Goal: Information Seeking & Learning: Learn about a topic

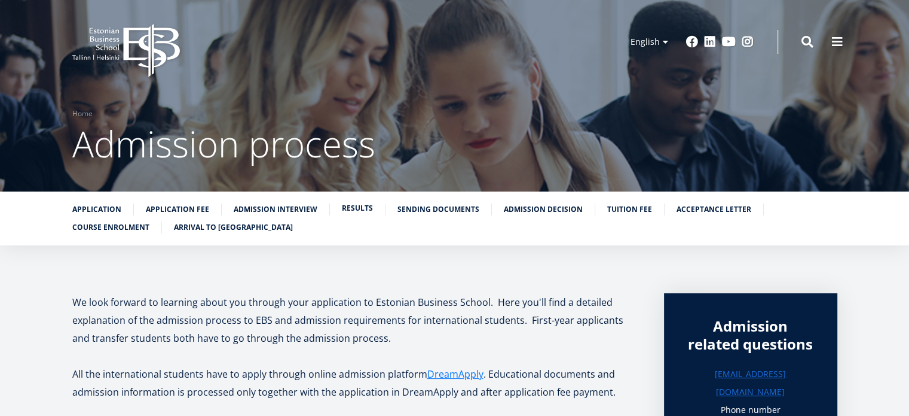
click at [358, 207] on link "Results" at bounding box center [357, 208] width 31 height 12
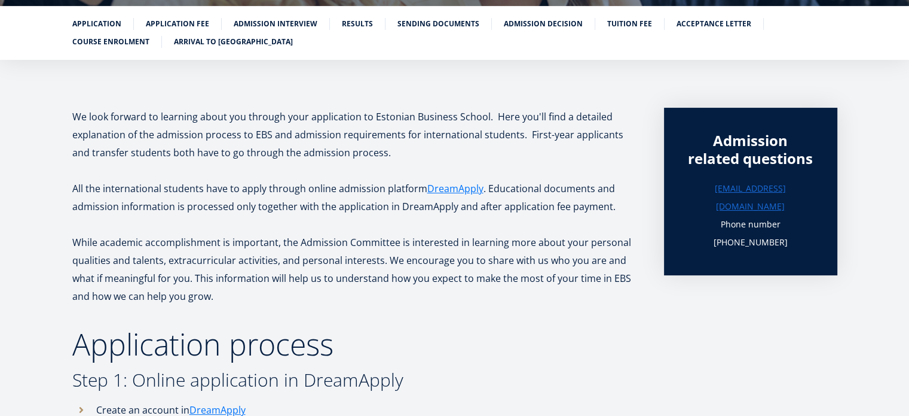
scroll to position [186, 0]
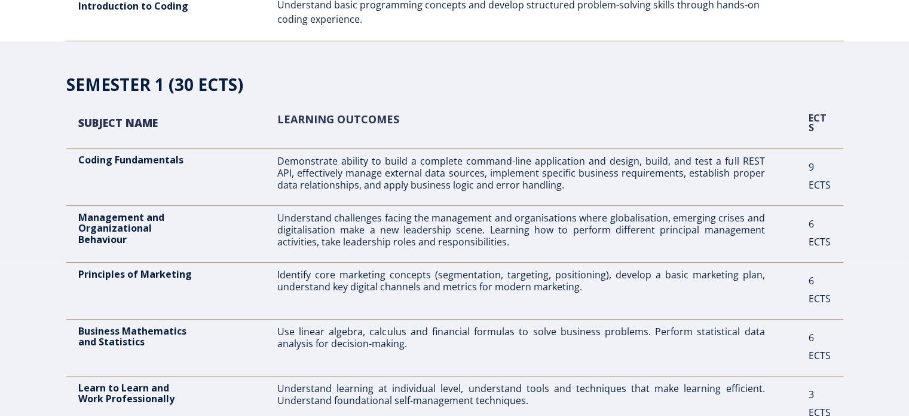
scroll to position [299, 0]
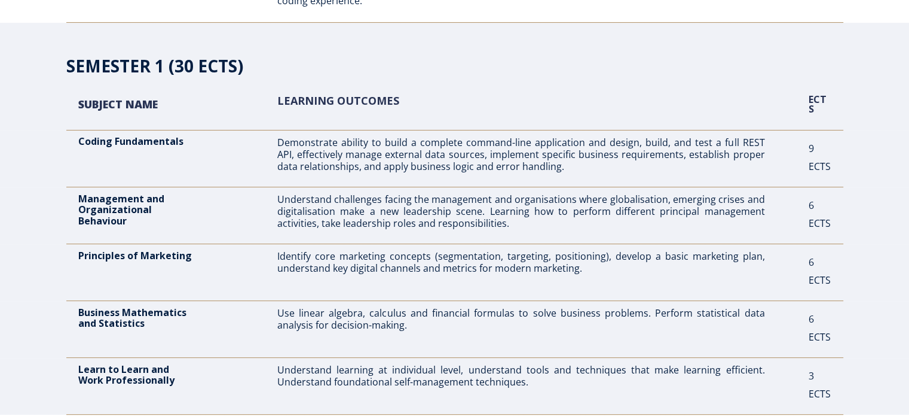
click at [490, 150] on p "Demonstrate ability to build a complete command-line application and design, bu…" at bounding box center [521, 154] width 488 height 36
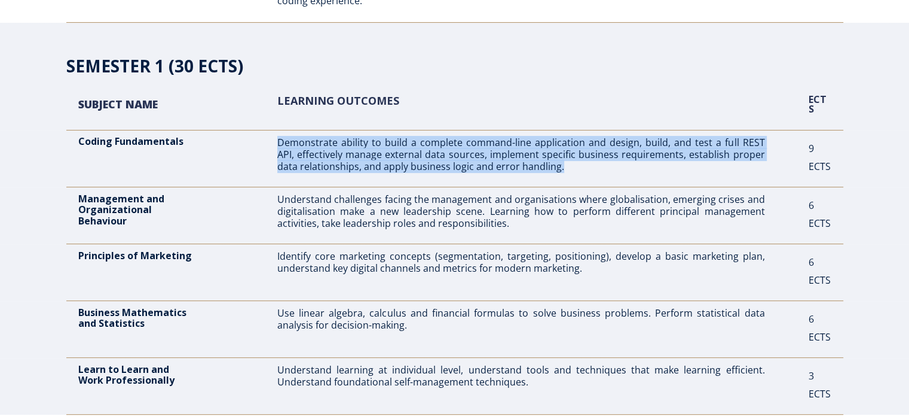
click at [490, 150] on p "Demonstrate ability to build a complete command-line application and design, bu…" at bounding box center [521, 154] width 488 height 36
click at [587, 152] on p "Demonstrate ability to build a complete command-line application and design, bu…" at bounding box center [521, 154] width 488 height 36
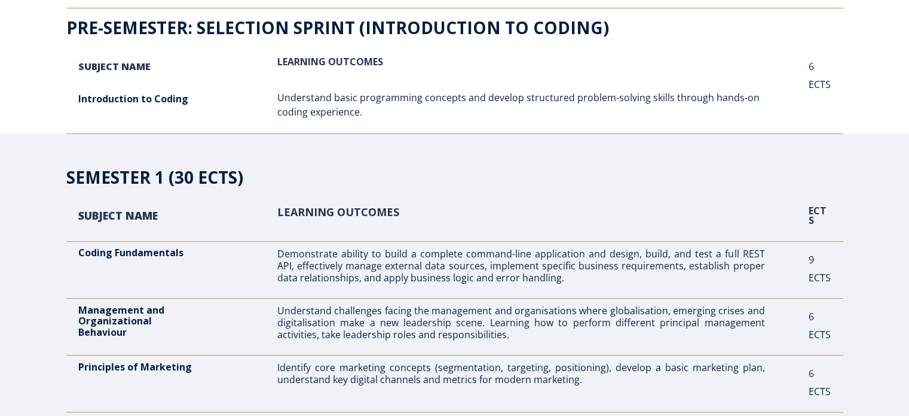
scroll to position [0, 0]
